Goal: Find contact information: Find contact information

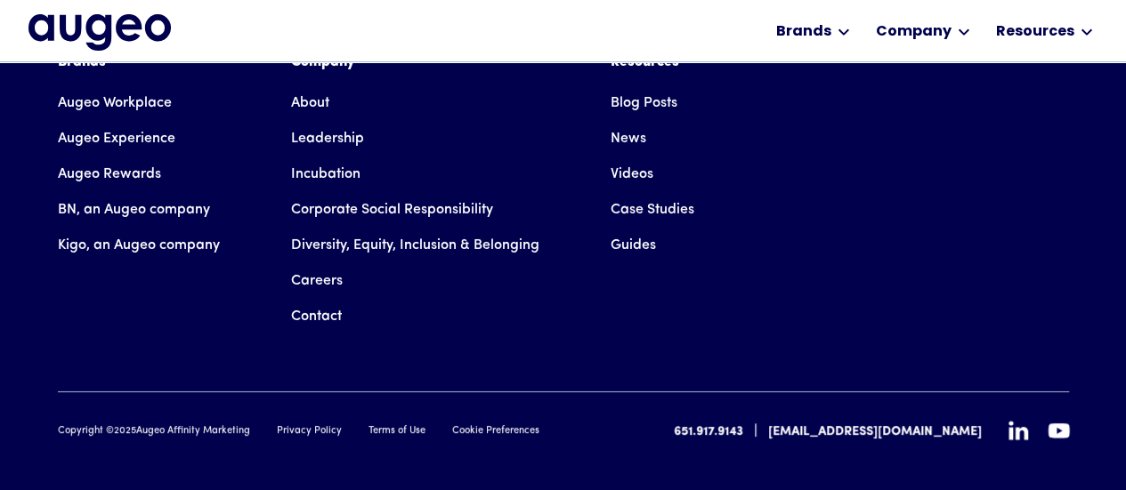
scroll to position [3266, 0]
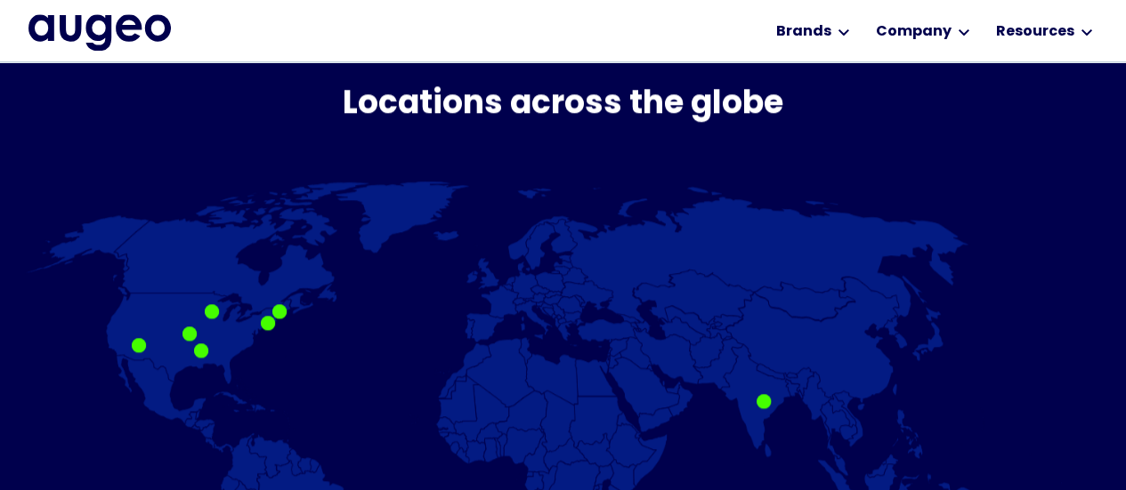
click at [280, 312] on div at bounding box center [279, 311] width 14 height 14
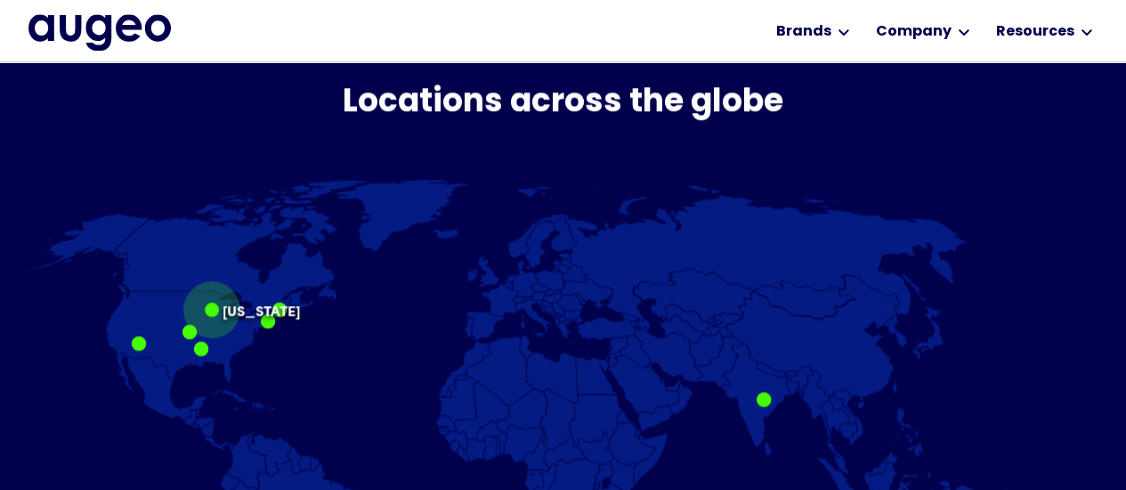
click at [215, 308] on div at bounding box center [212, 310] width 14 height 14
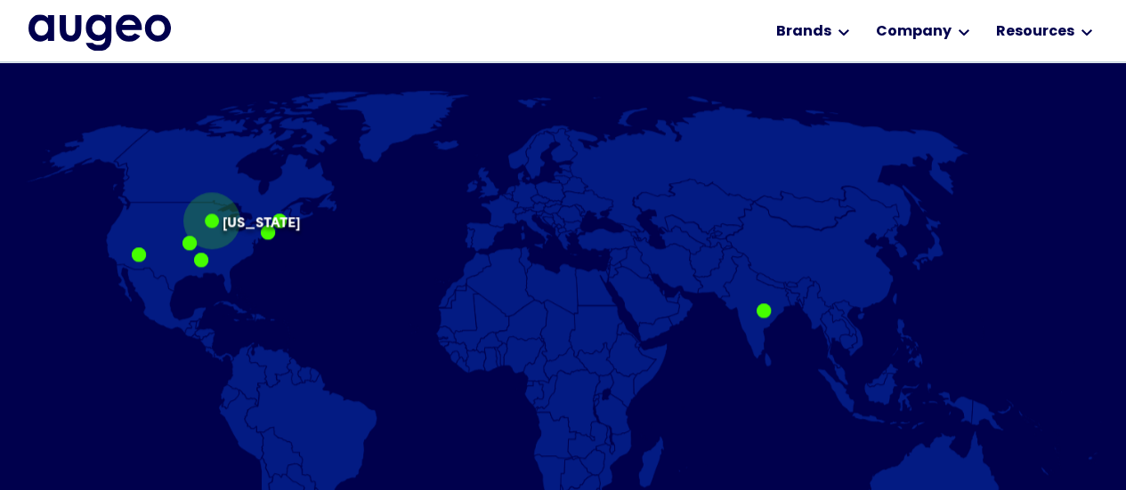
scroll to position [1114, 0]
click at [125, 43] on img "home" at bounding box center [99, 32] width 142 height 36
click at [1101, 22] on div "Workplace solutions Employee recognition & rewards Channel Loyalty Sales incent…" at bounding box center [563, 31] width 1126 height 62
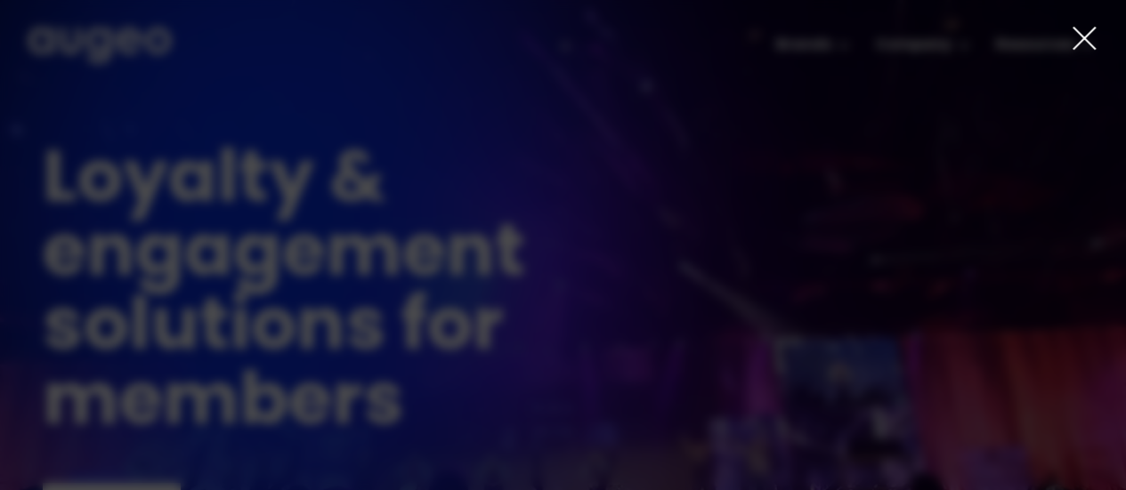
click at [1082, 30] on icon at bounding box center [1083, 38] width 27 height 27
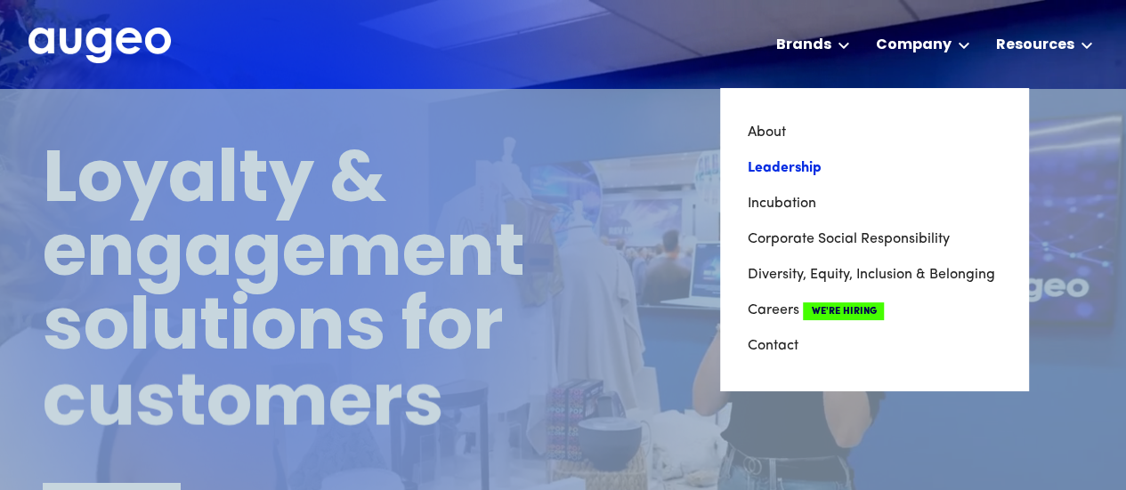
click at [758, 160] on link "Leadership" at bounding box center [874, 168] width 254 height 36
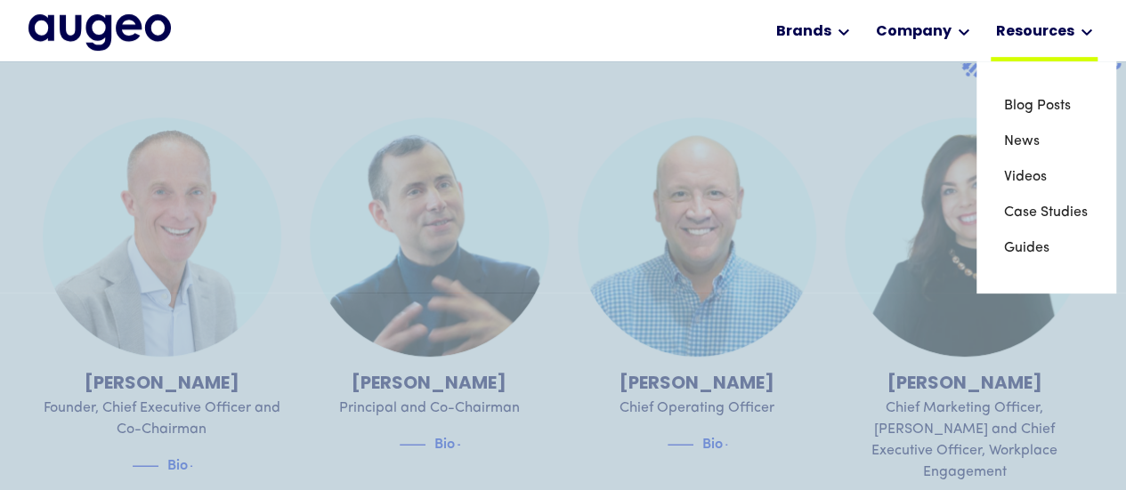
scroll to position [448, 0]
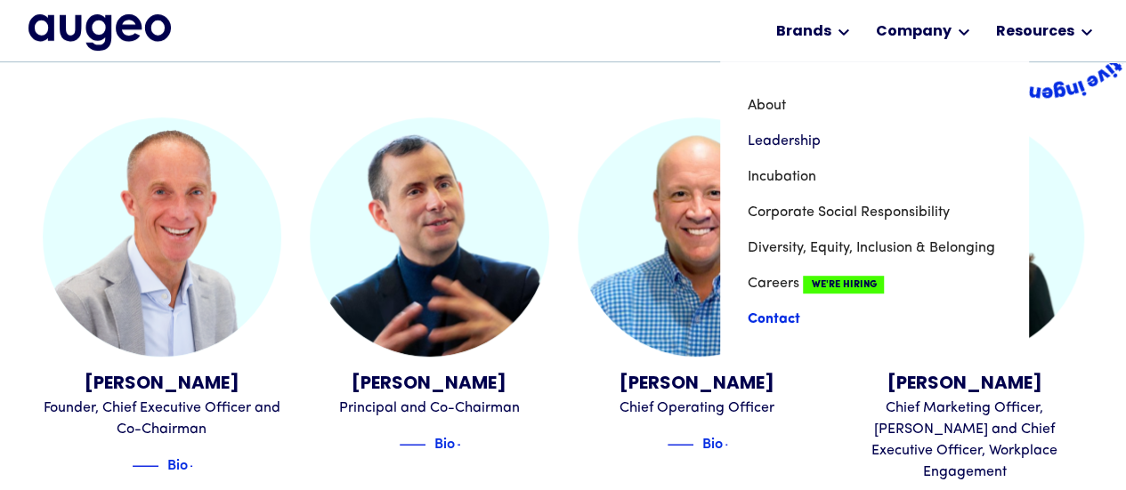
click at [756, 325] on link "Contact" at bounding box center [874, 320] width 254 height 36
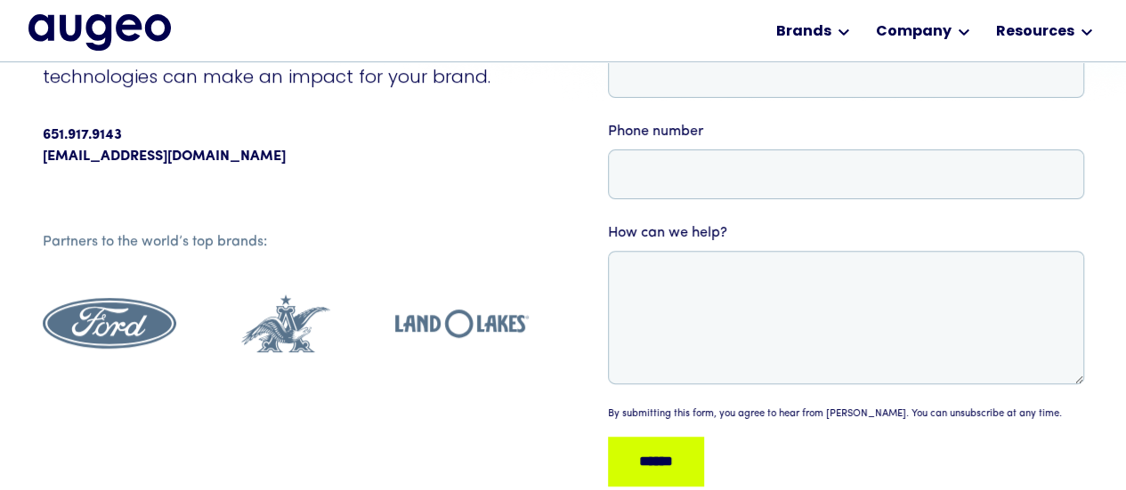
scroll to position [359, 0]
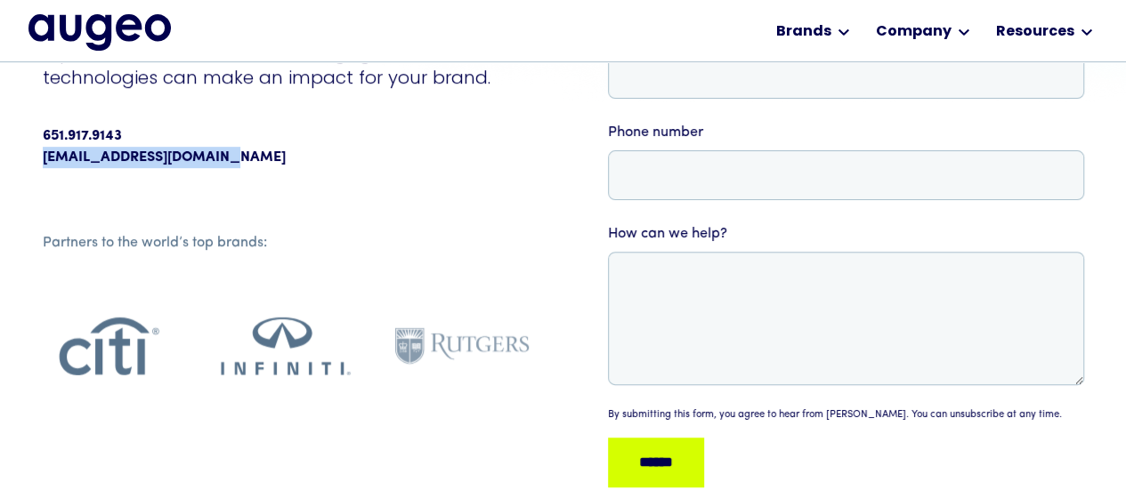
drag, startPoint x: 229, startPoint y: 158, endPoint x: 28, endPoint y: 168, distance: 200.4
click at [28, 168] on div "Contact us Let’s have a conversation Explore how Augeo’s engagement technologie…" at bounding box center [563, 159] width 1126 height 910
copy link "[EMAIL_ADDRESS][DOMAIN_NAME]"
